Goal: Transaction & Acquisition: Download file/media

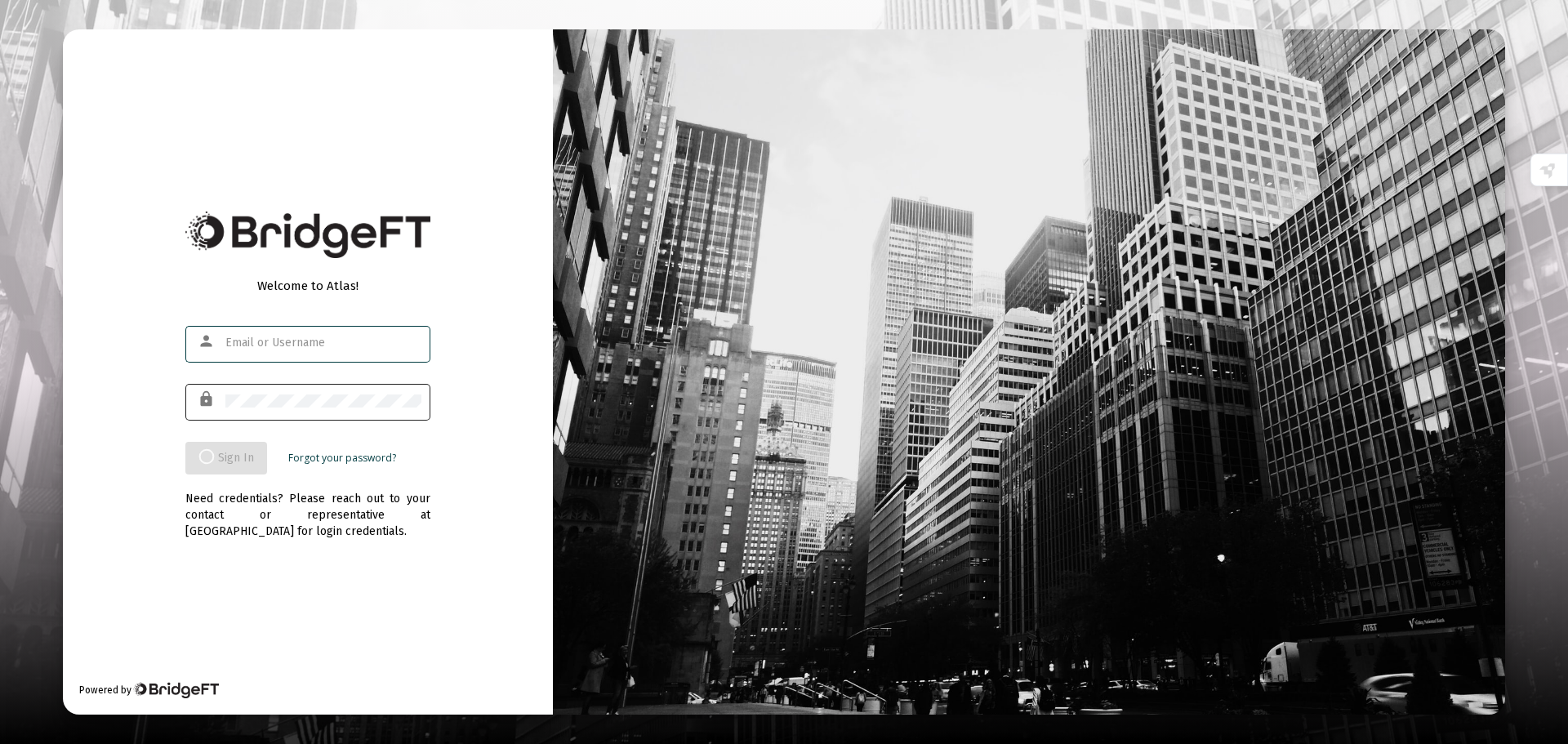
type input "[PERSON_NAME][EMAIL_ADDRESS][DOMAIN_NAME]"
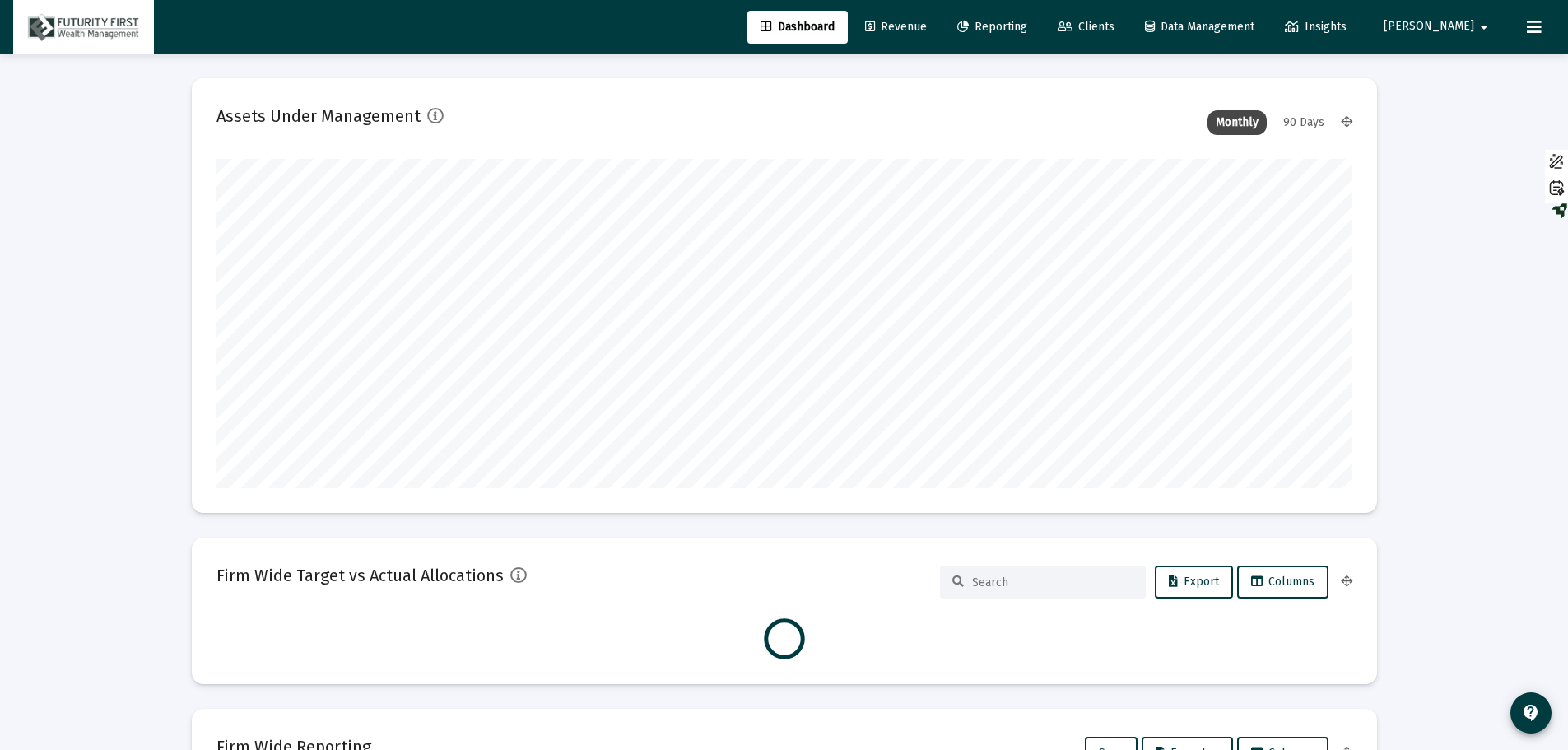
scroll to position [329, 1136]
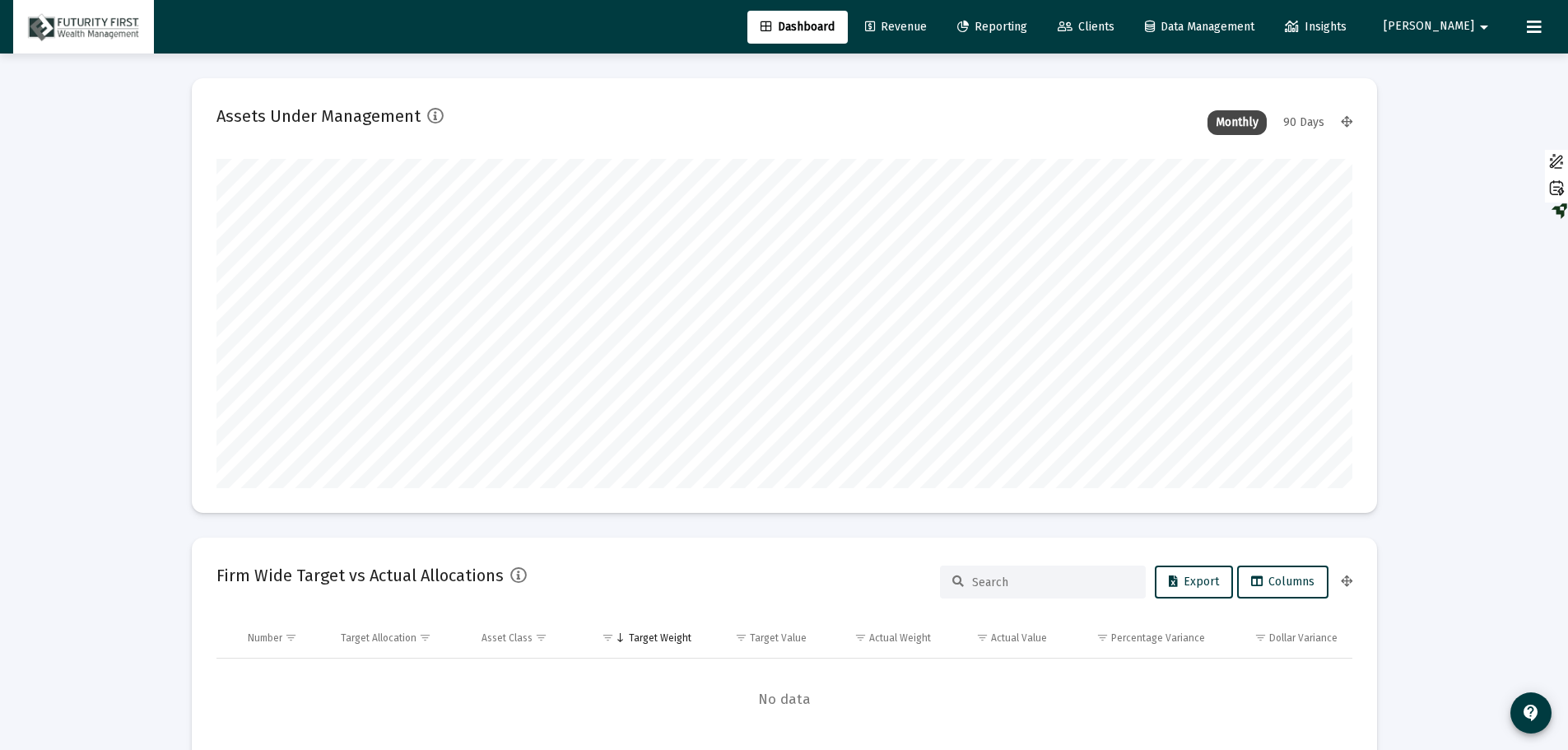
type input "[DATE]"
click at [1027, 27] on span "Reporting" at bounding box center [993, 27] width 70 height 14
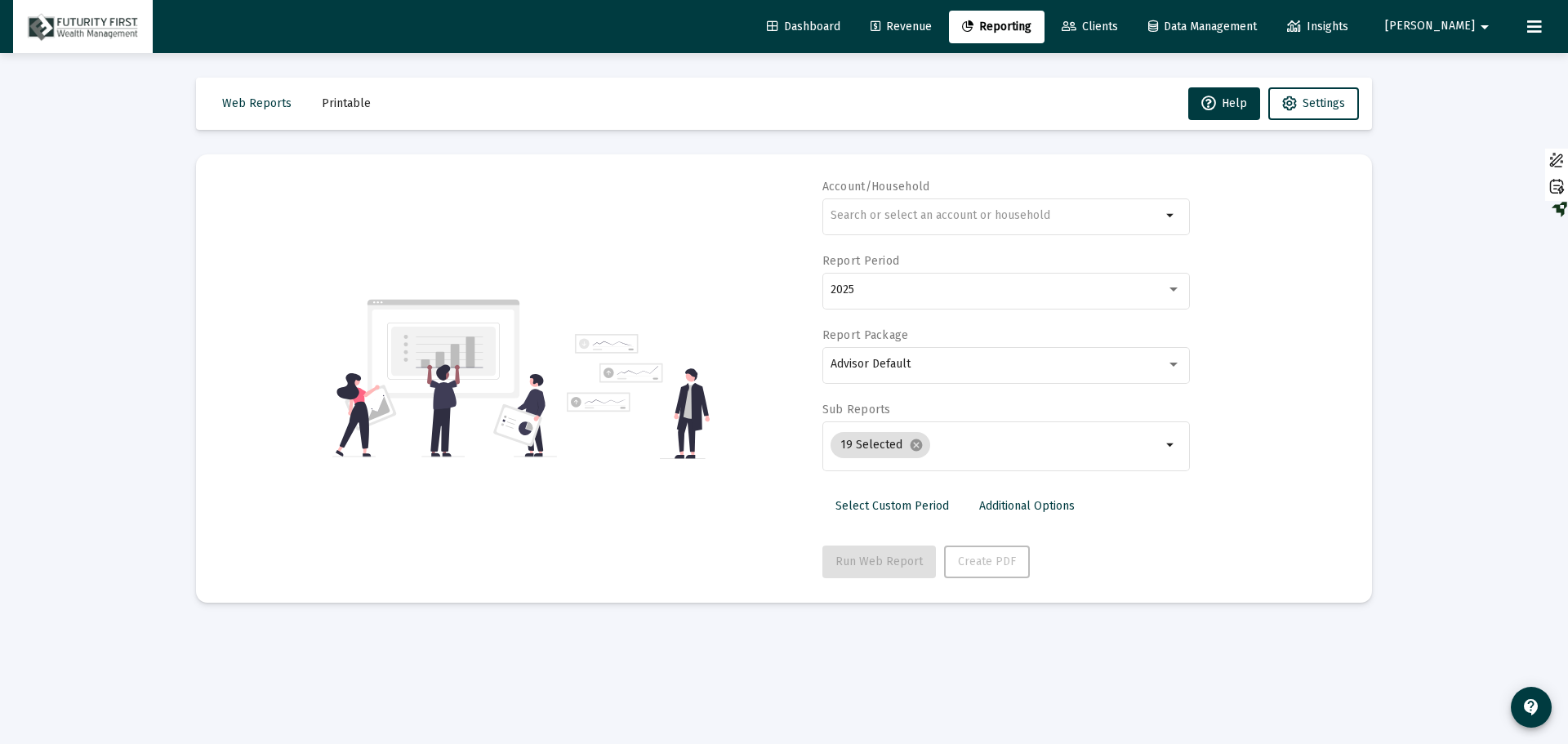
click at [331, 103] on span "Printable" at bounding box center [346, 103] width 49 height 14
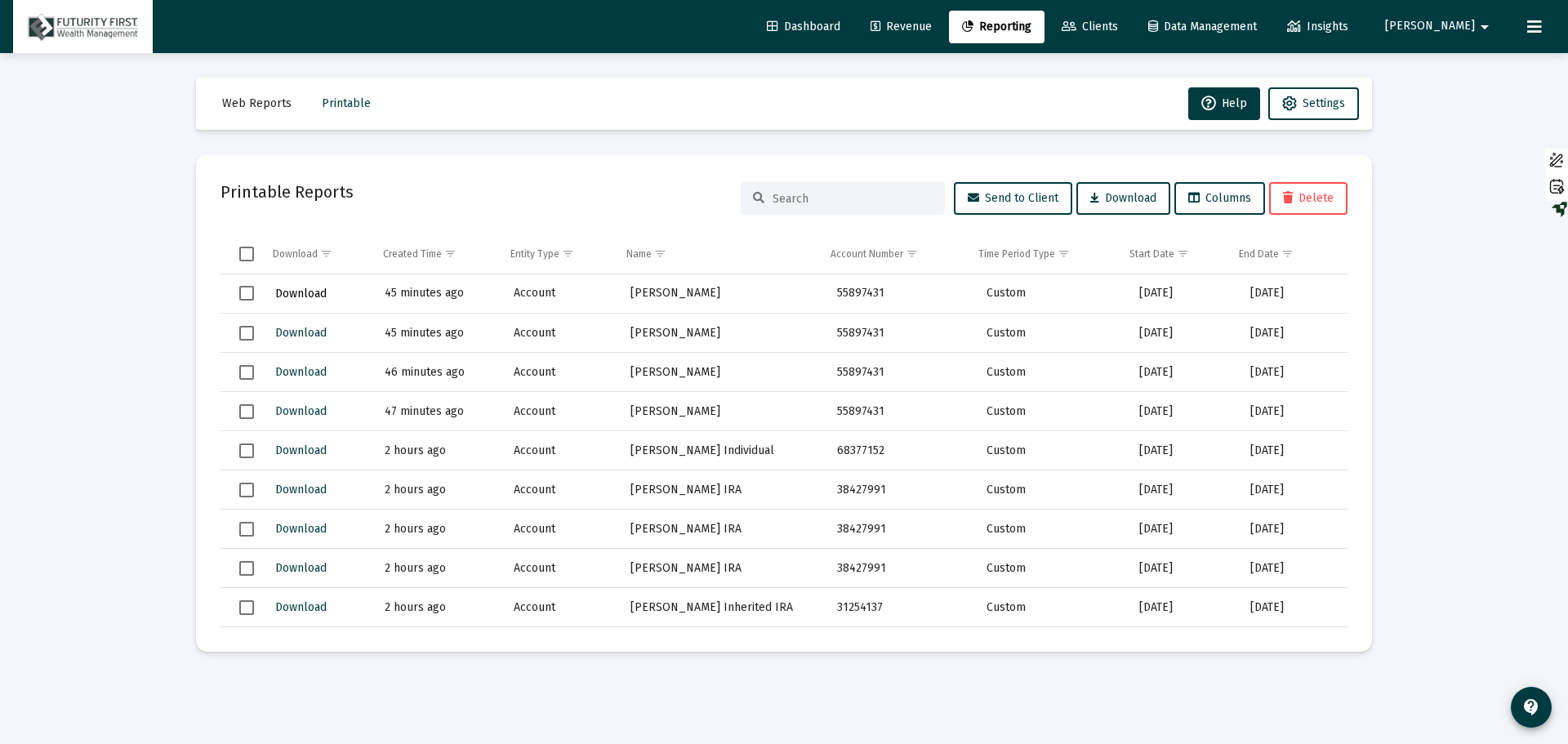
click at [308, 292] on span "Download" at bounding box center [301, 293] width 52 height 14
